Goal: Navigation & Orientation: Go to known website

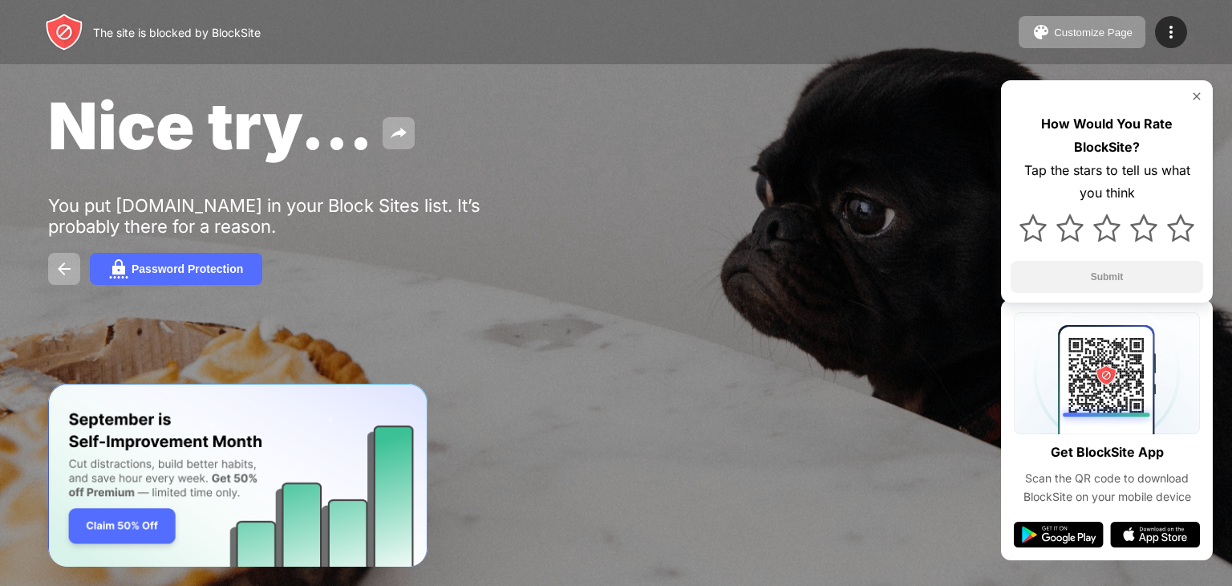
click at [905, 351] on div "Nice try... You put [DOMAIN_NAME] in your Block Sites list. It’s probably there…" at bounding box center [616, 185] width 1232 height 371
